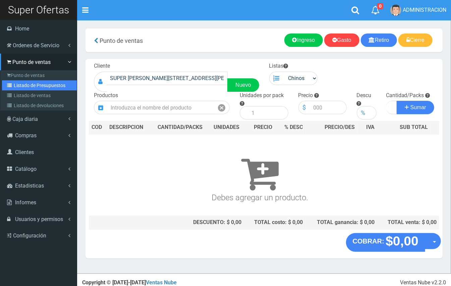
click at [27, 83] on link "Listado de Presupuestos" at bounding box center [39, 85] width 75 height 10
